Goal: Information Seeking & Learning: Check status

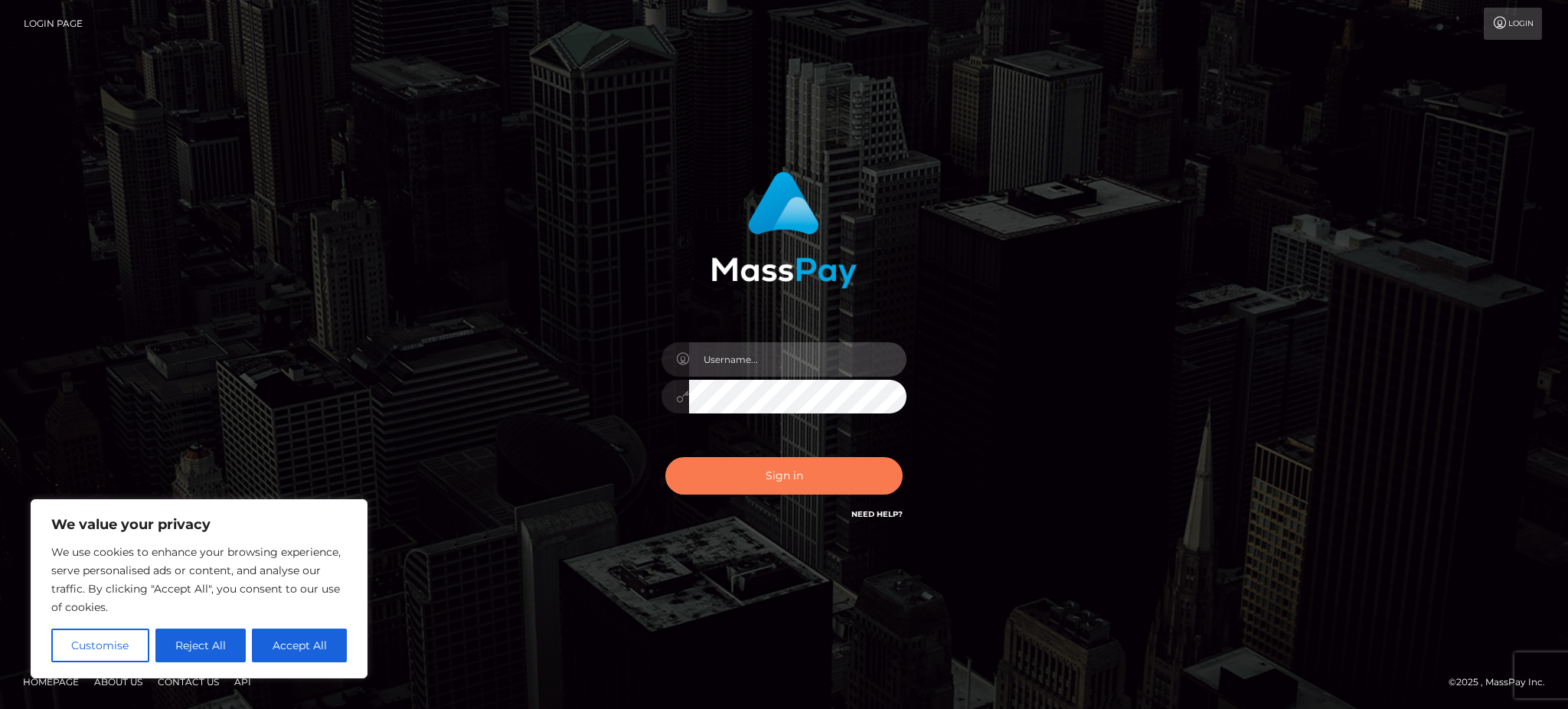
type input "Gaizelle"
click at [768, 488] on button "Sign in" at bounding box center [784, 475] width 237 height 37
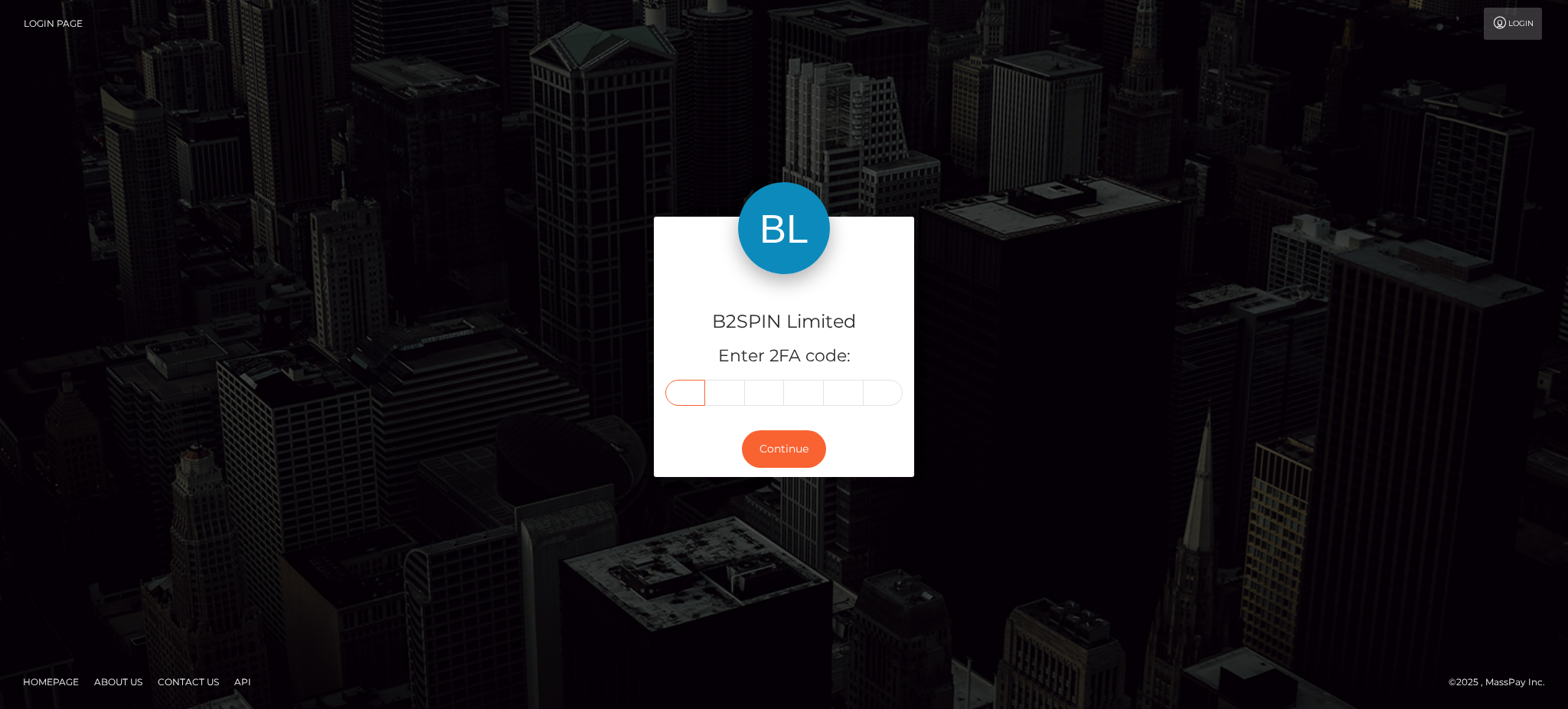
click at [690, 405] on input "text" at bounding box center [685, 393] width 40 height 26
type input "2"
type input "7"
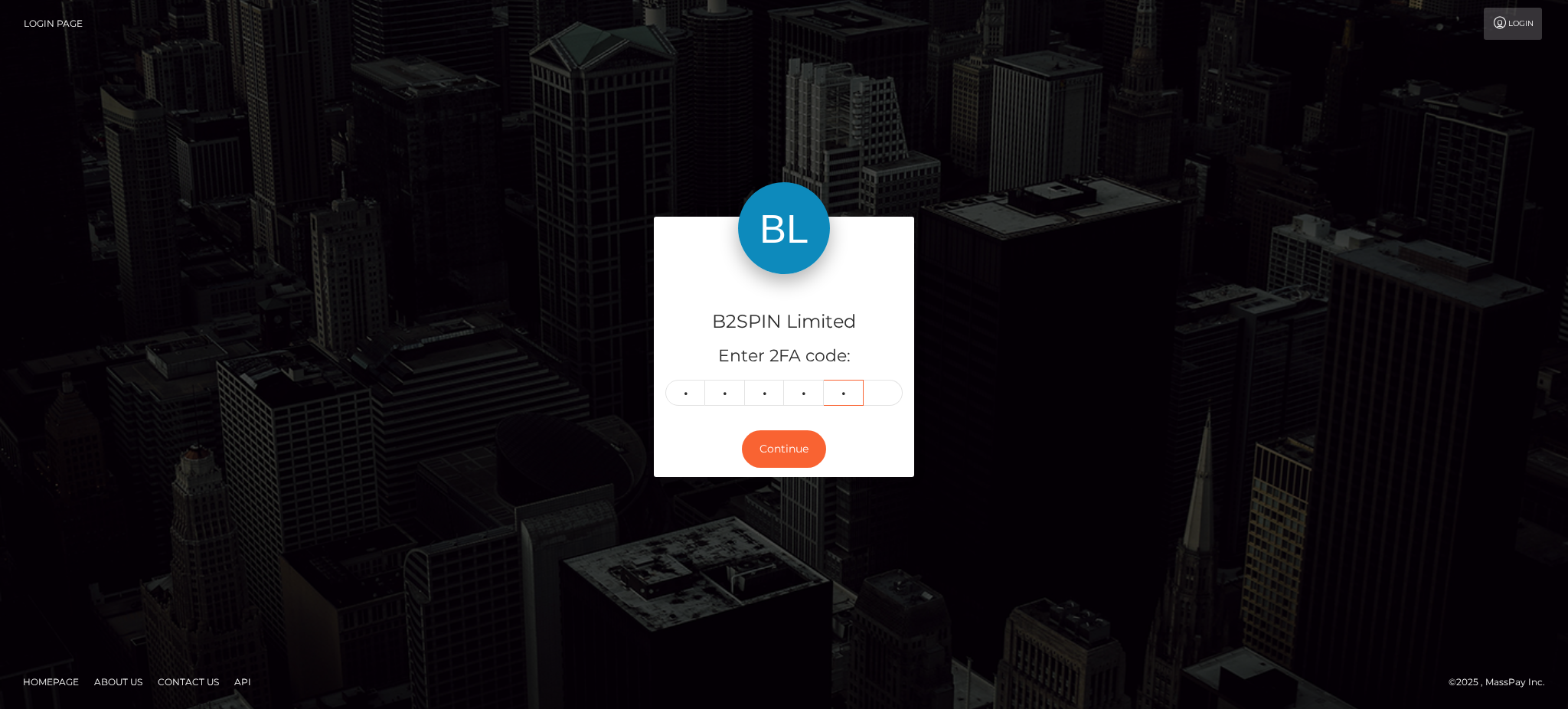
type input "9"
type input "5"
click at [775, 448] on button "Continue" at bounding box center [784, 449] width 85 height 37
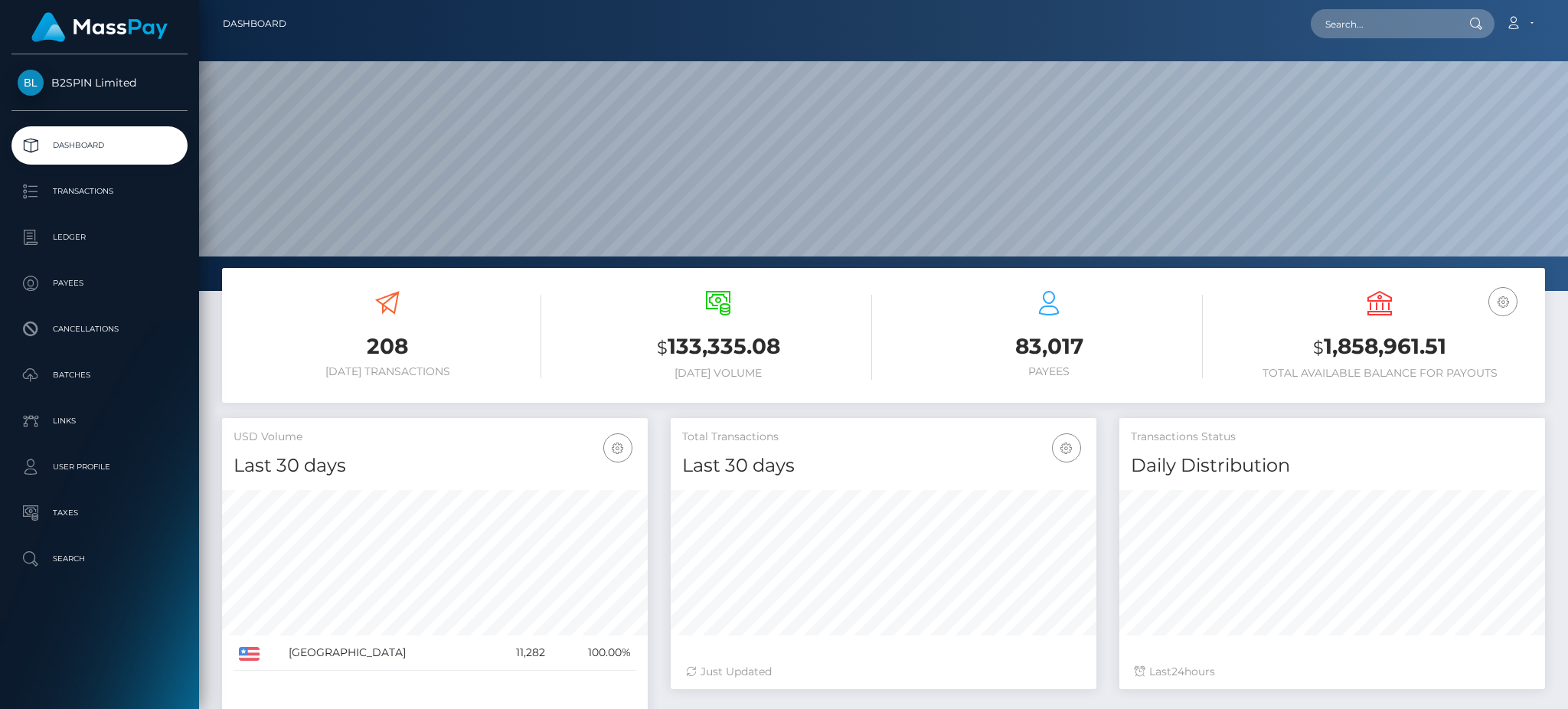
scroll to position [272, 425]
click at [1353, 337] on h3 "$ 1,858,961.51" at bounding box center [1379, 347] width 308 height 31
copy h3 "1,858,961.51"
click at [1358, 346] on h3 "$ 1,858,961.51" at bounding box center [1379, 347] width 308 height 31
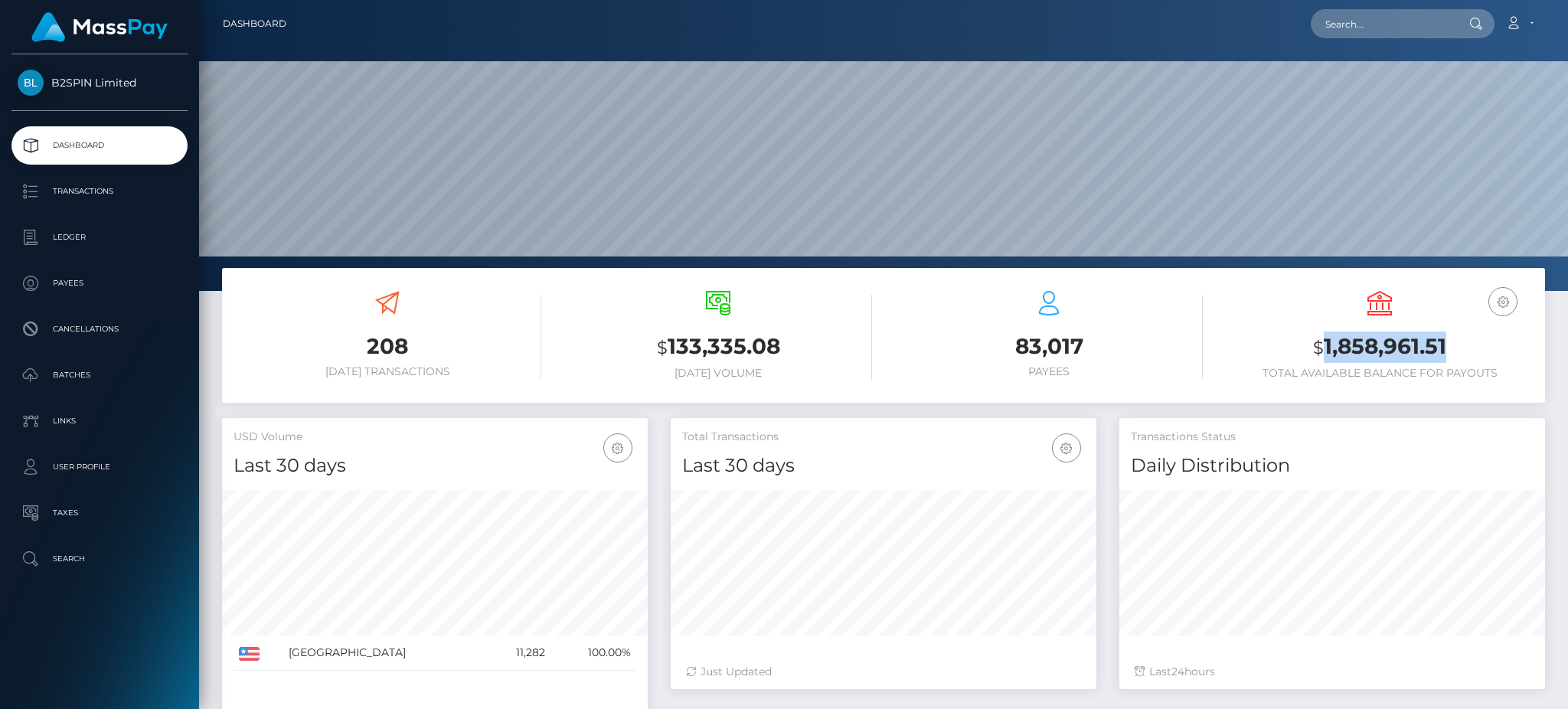
click at [1358, 346] on h3 "$ 1,858,961.51" at bounding box center [1379, 347] width 308 height 31
